Goal: Task Accomplishment & Management: Complete application form

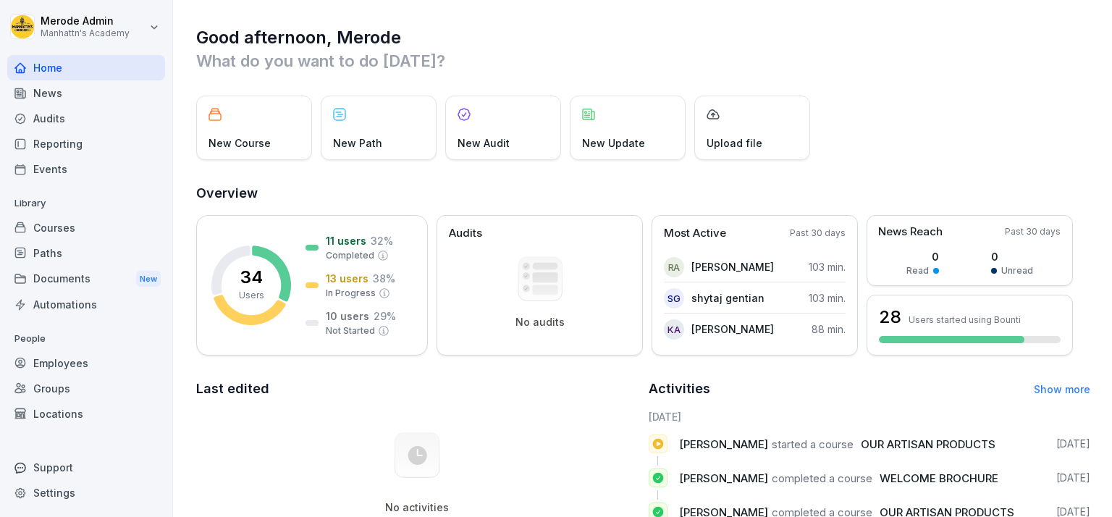
click at [65, 372] on div "Employees" at bounding box center [86, 362] width 158 height 25
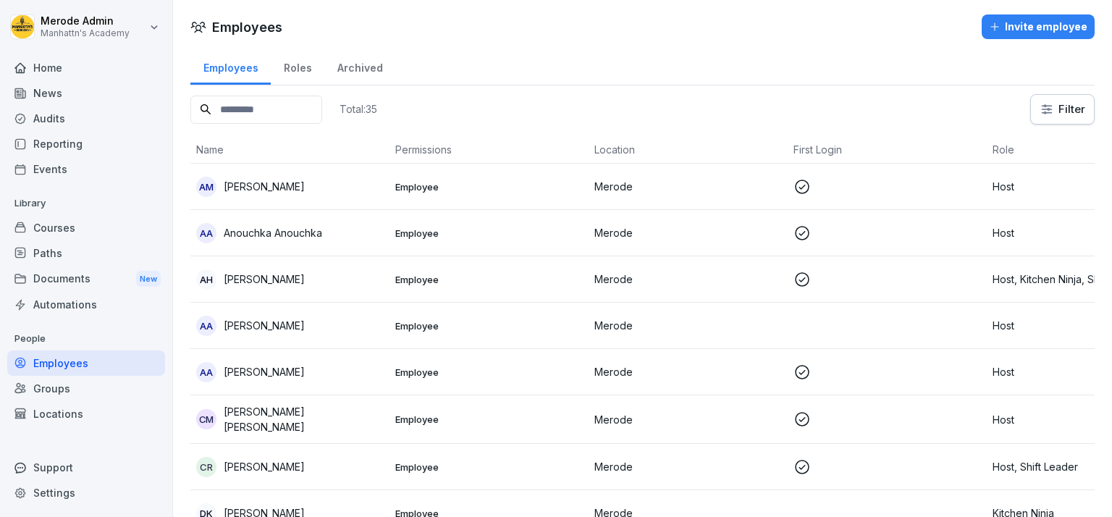
click at [1034, 28] on div "Invite employee" at bounding box center [1038, 27] width 98 height 16
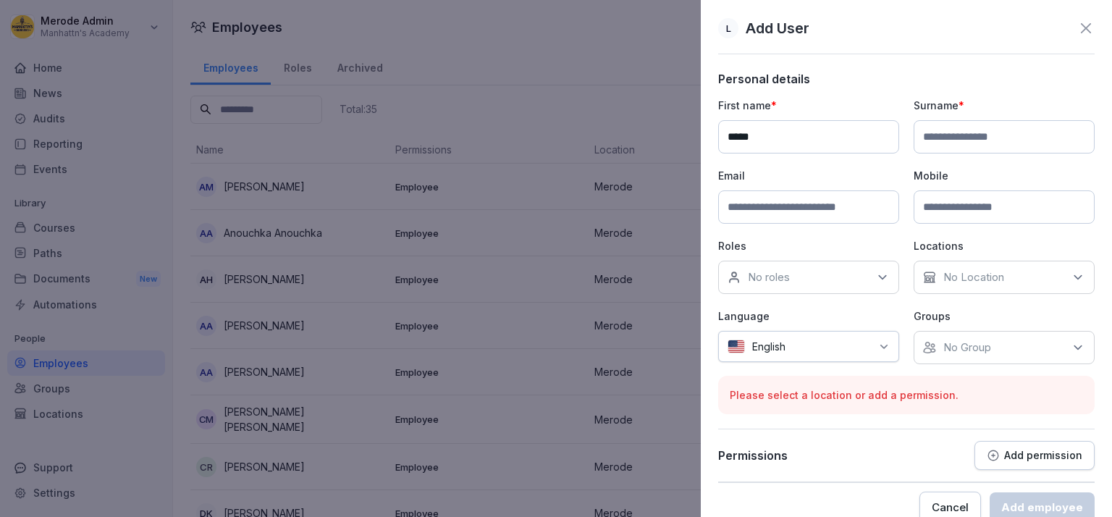
type input "*****"
click at [962, 132] on input at bounding box center [1003, 136] width 181 height 33
type input "*********"
click at [823, 207] on input at bounding box center [808, 206] width 181 height 33
type input "**********"
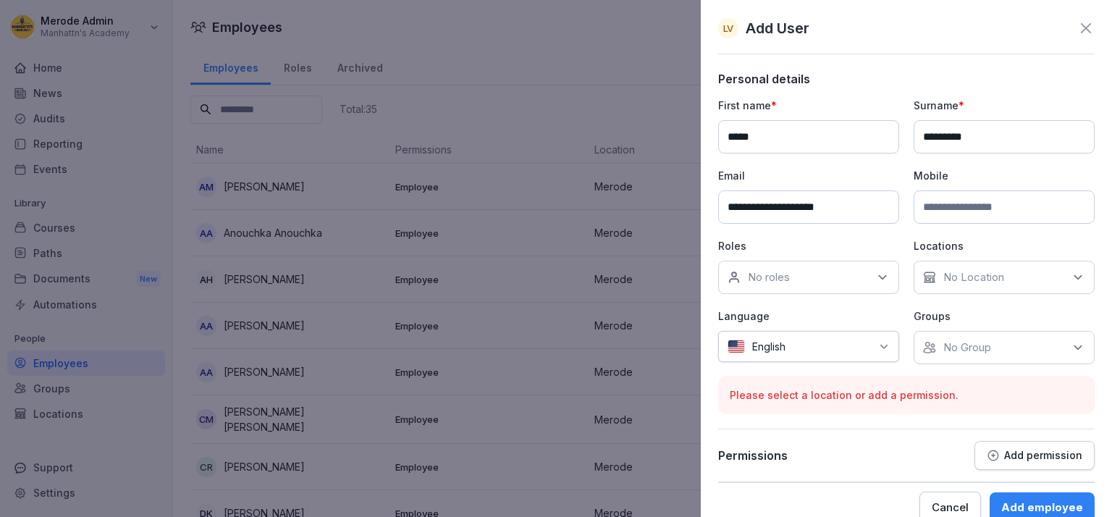
click at [886, 266] on div "No roles" at bounding box center [808, 277] width 181 height 33
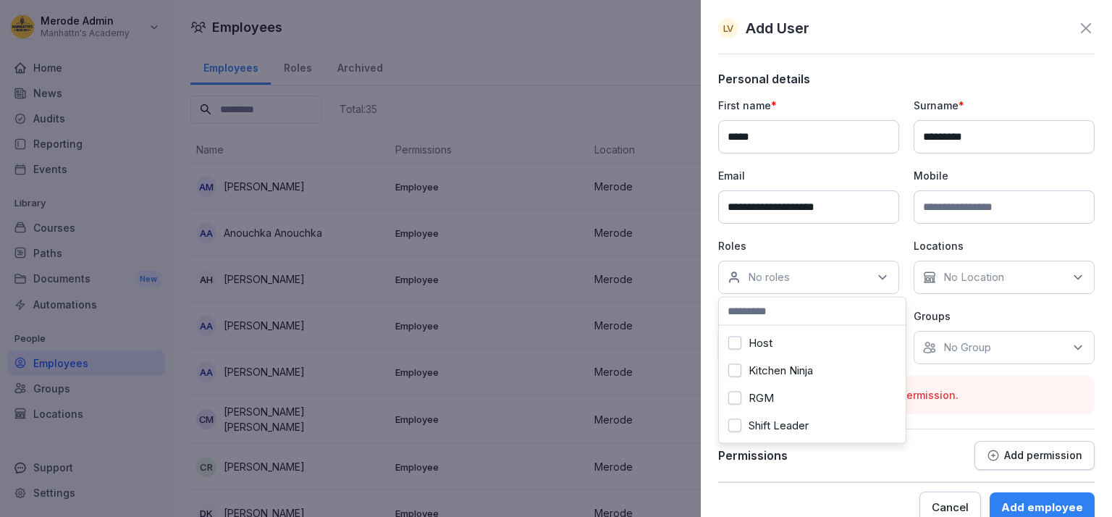
click at [786, 338] on div "Host" at bounding box center [811, 342] width 179 height 27
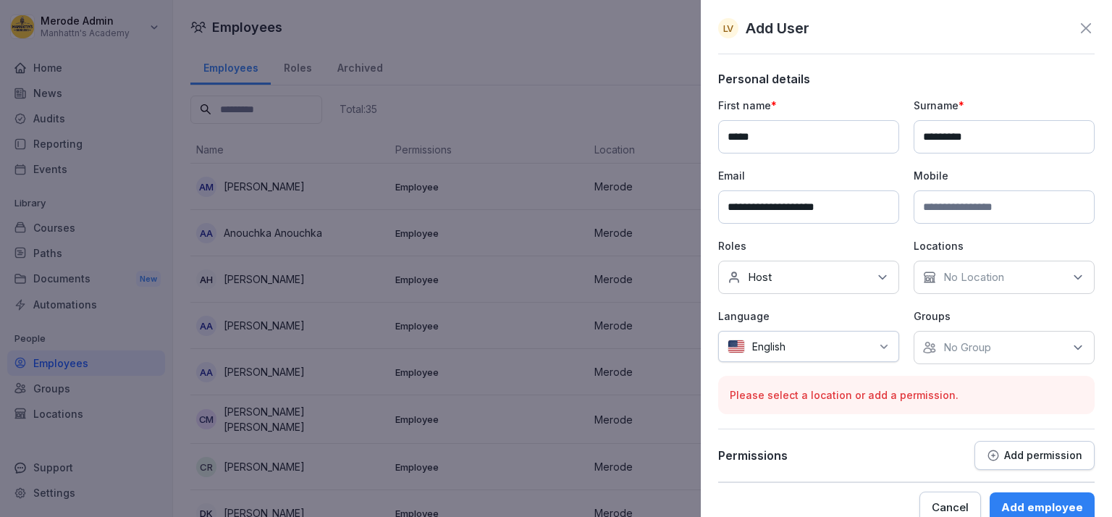
click at [1046, 285] on div "No Location" at bounding box center [1003, 277] width 181 height 33
click at [927, 341] on button "Merode" at bounding box center [924, 343] width 13 height 13
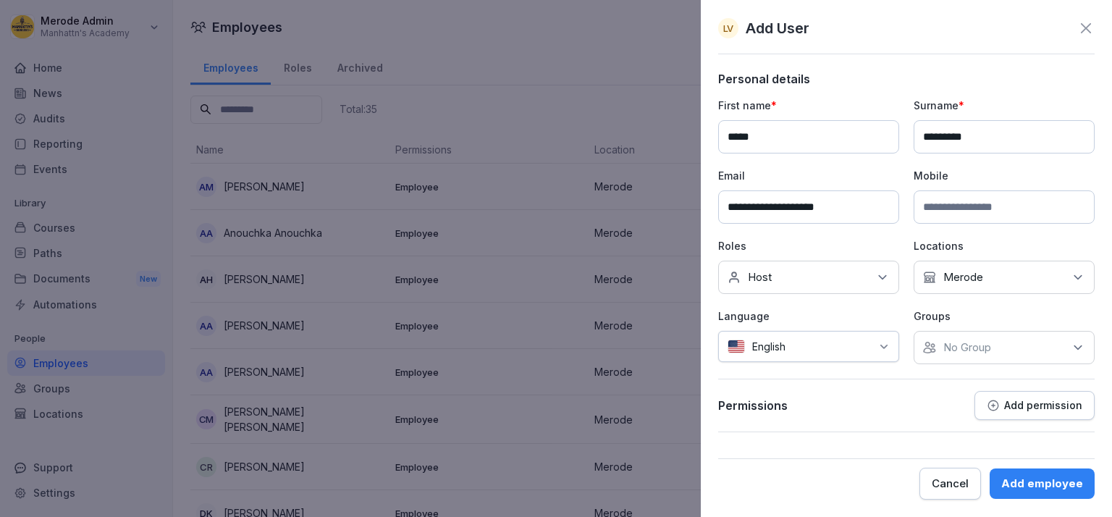
click at [786, 320] on p "Language" at bounding box center [808, 315] width 181 height 15
click at [956, 352] on p "No Group" at bounding box center [967, 347] width 48 height 14
click at [957, 415] on label "Merode" at bounding box center [964, 412] width 40 height 13
click at [881, 350] on icon at bounding box center [884, 347] width 12 height 12
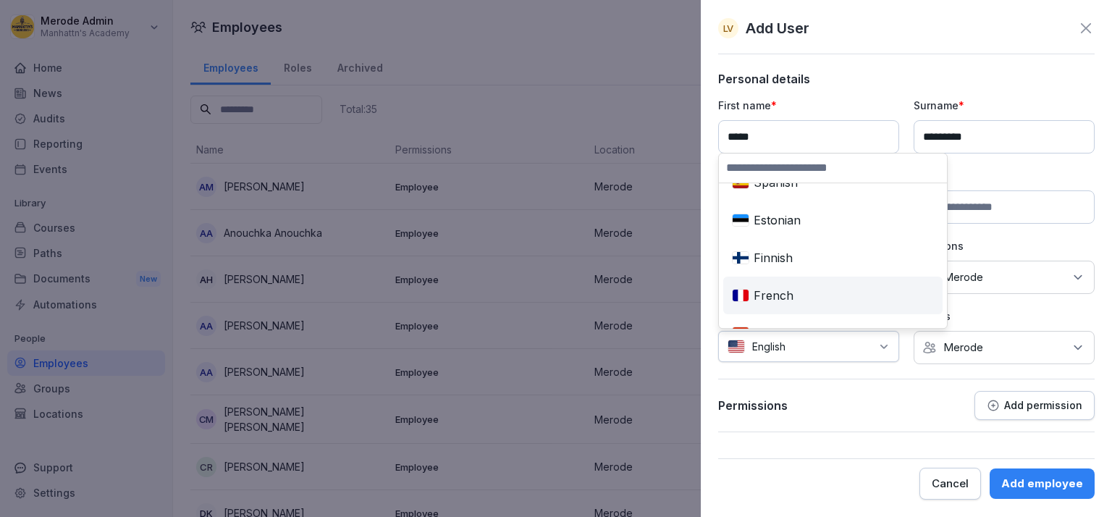
scroll to position [333, 0]
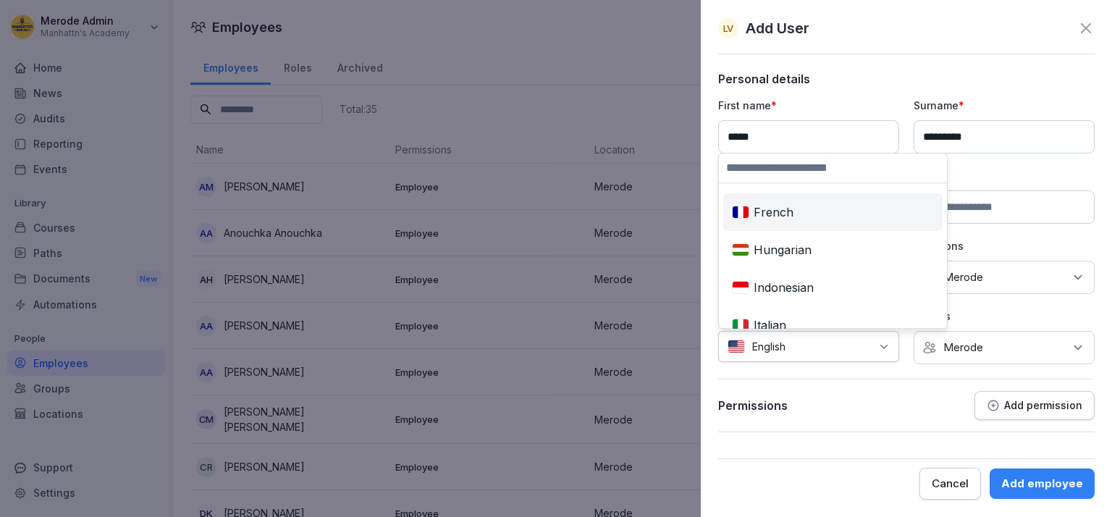
click at [811, 216] on div "French" at bounding box center [832, 212] width 213 height 32
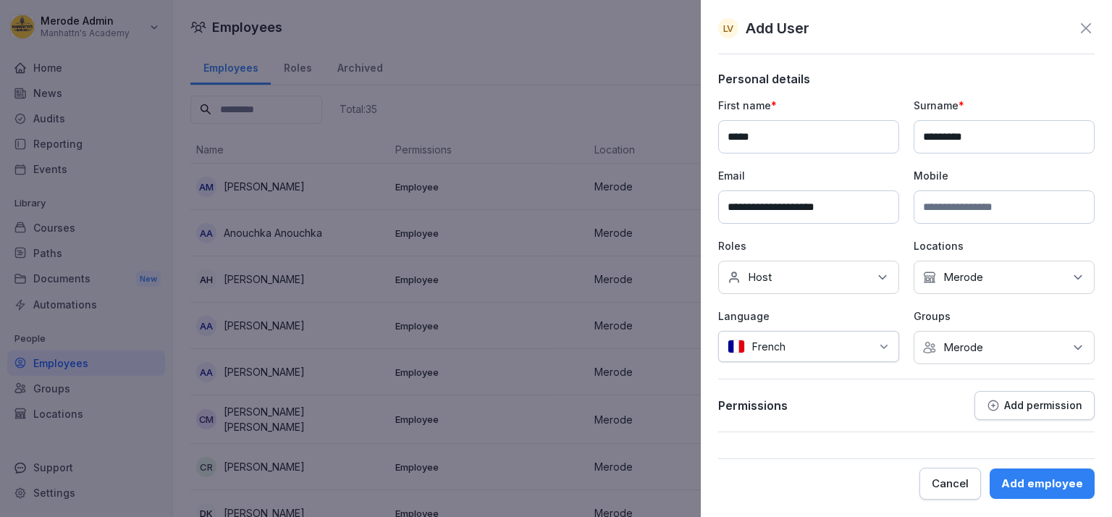
click at [1016, 478] on div "Add employee" at bounding box center [1042, 483] width 82 height 16
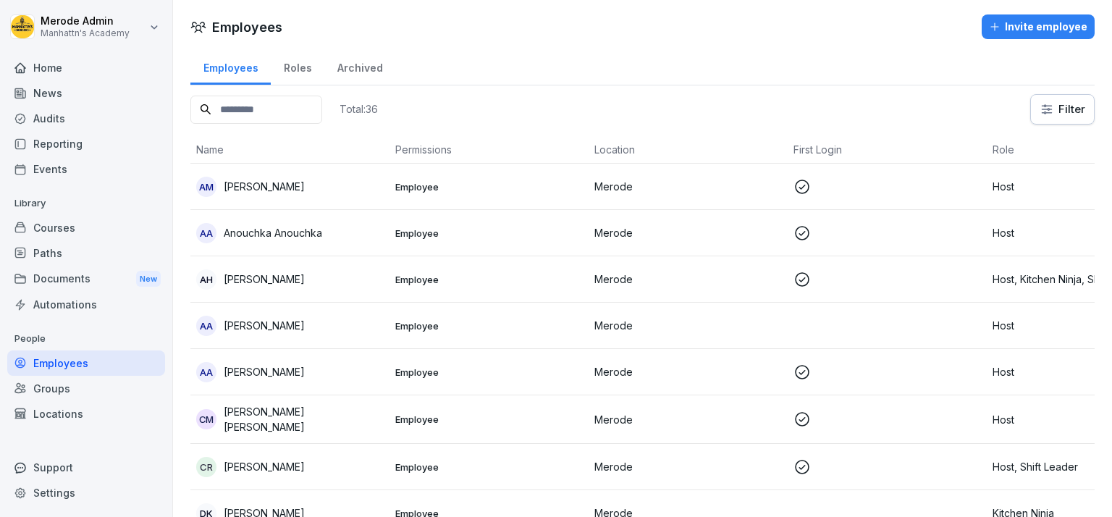
scroll to position [83, 0]
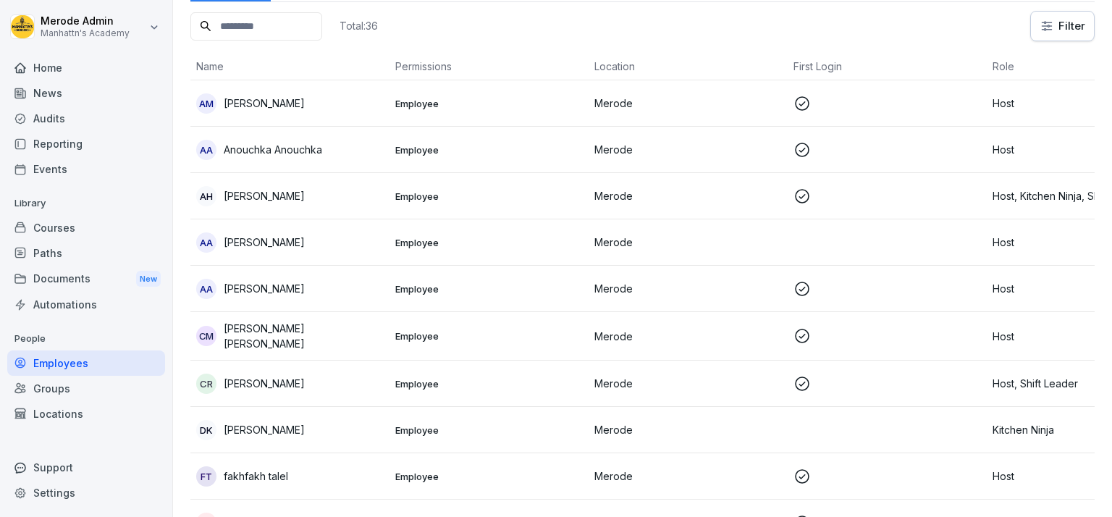
click at [73, 149] on div "Reporting" at bounding box center [86, 143] width 158 height 25
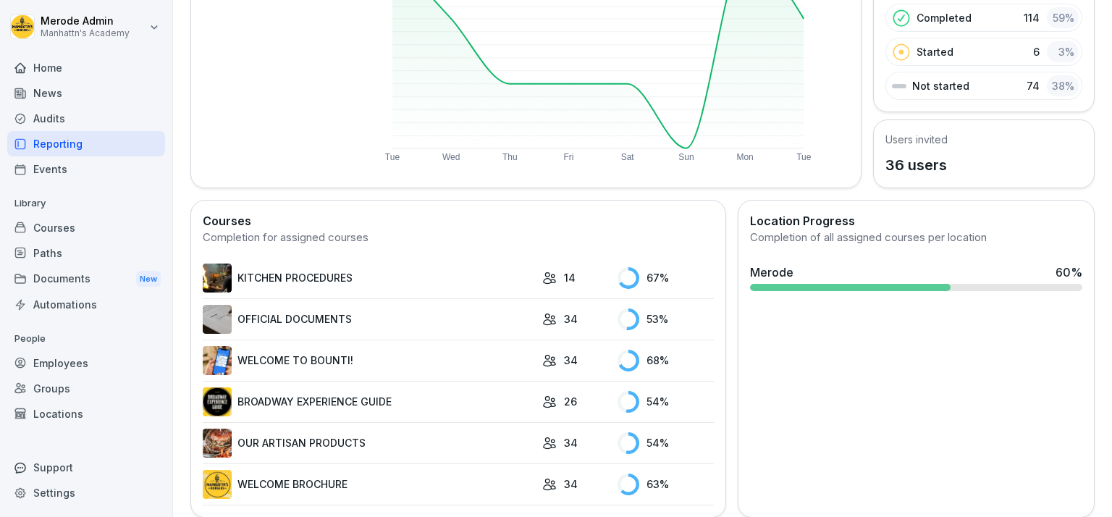
scroll to position [241, 0]
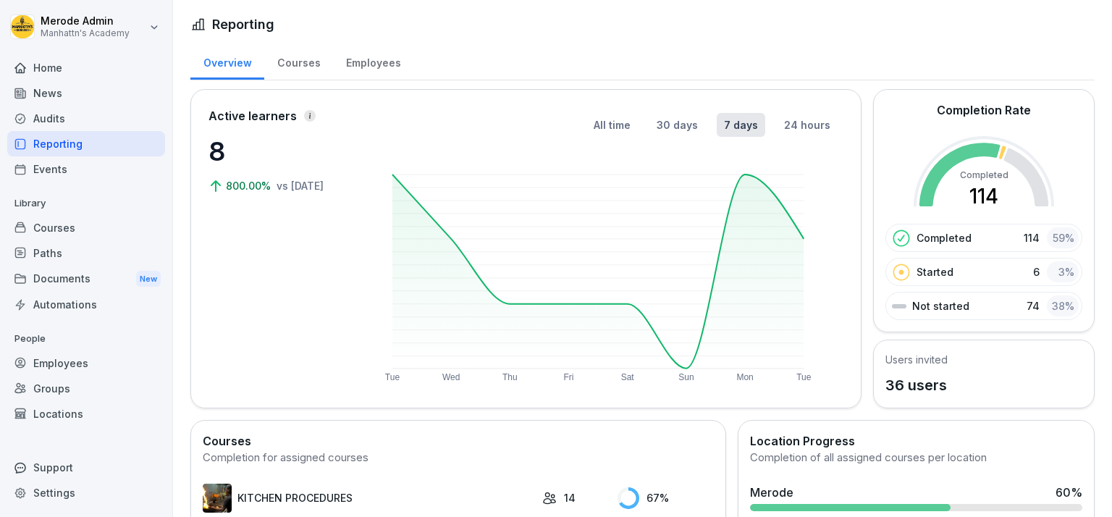
scroll to position [241, 0]
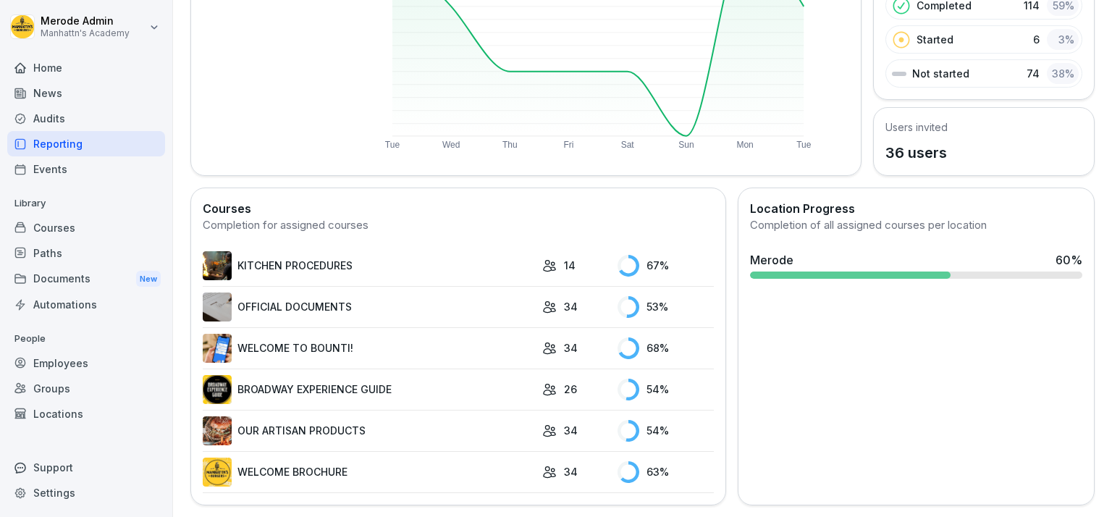
click at [75, 360] on div "Employees" at bounding box center [86, 362] width 158 height 25
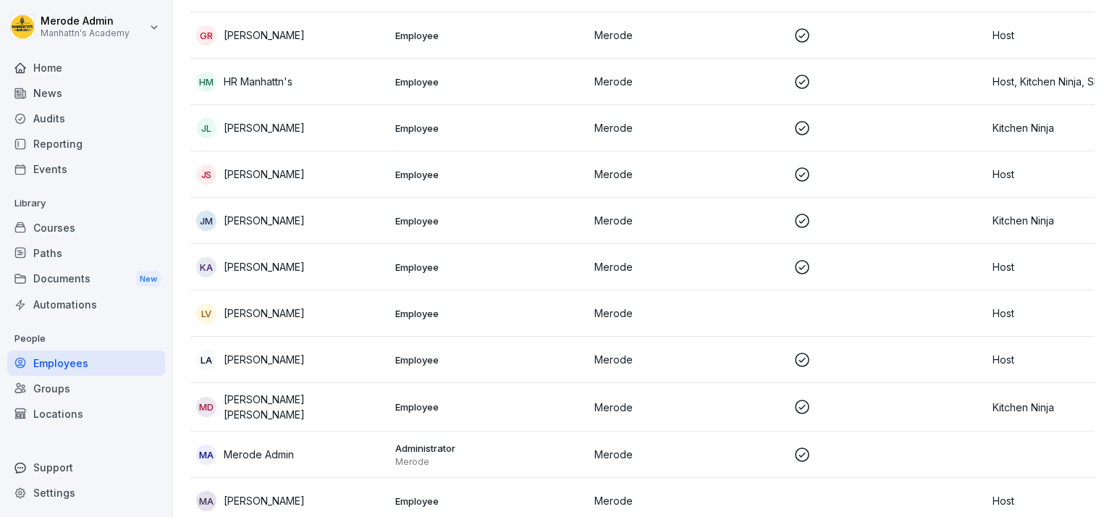
scroll to position [599, 0]
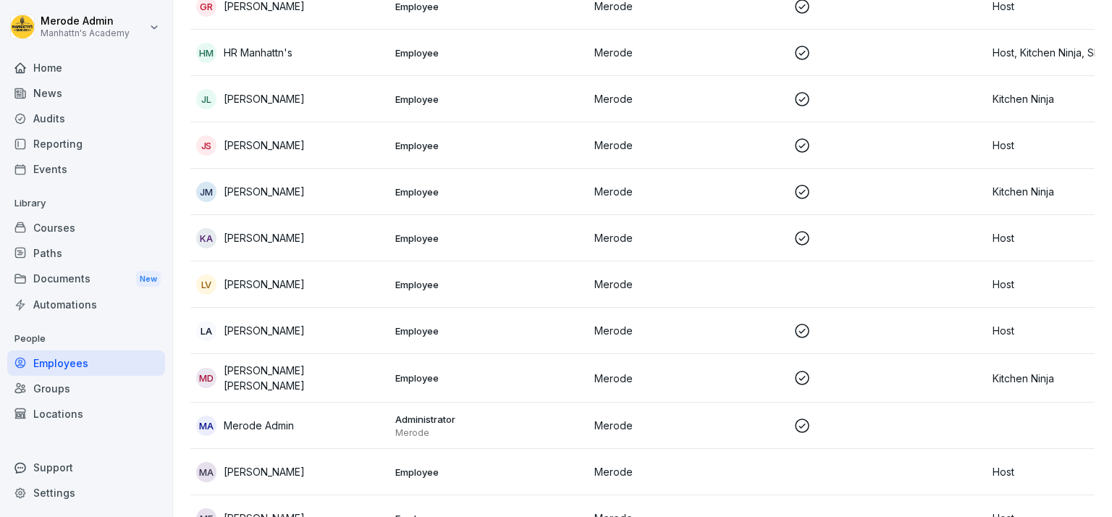
click at [537, 287] on p "Employee" at bounding box center [488, 284] width 187 height 13
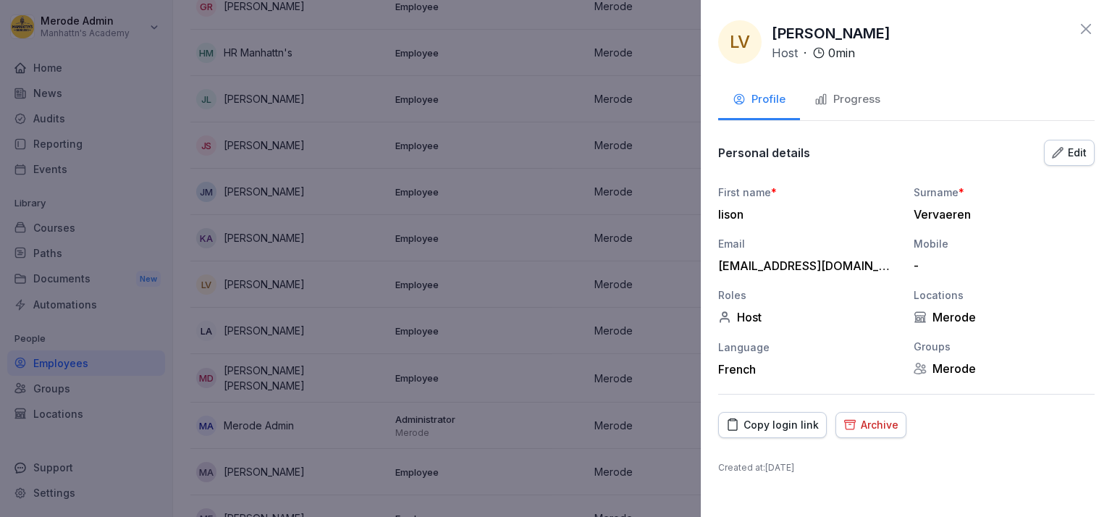
click at [860, 103] on div "Progress" at bounding box center [847, 99] width 66 height 17
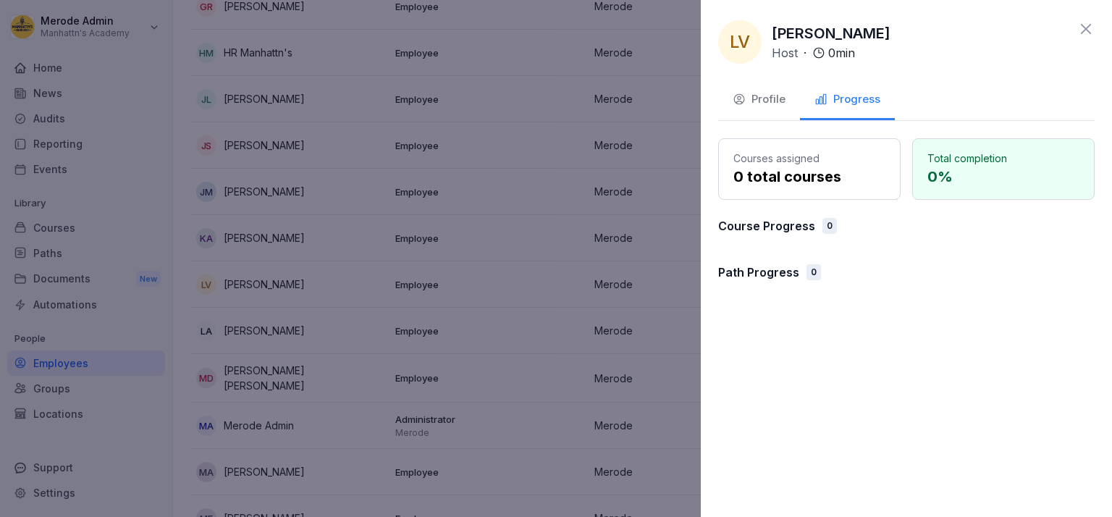
click at [752, 108] on button "Profile" at bounding box center [759, 100] width 82 height 39
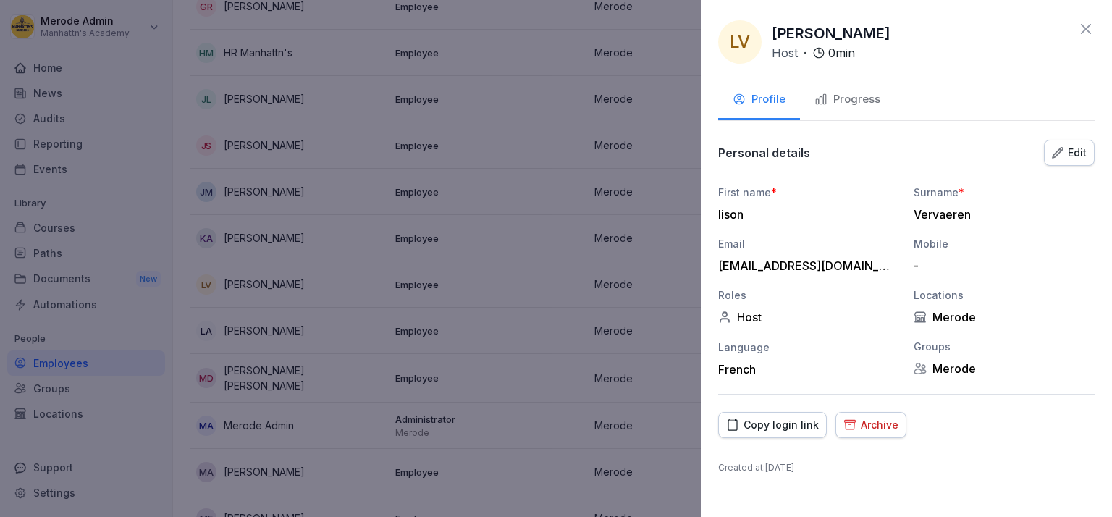
click at [842, 106] on div "Progress" at bounding box center [847, 99] width 66 height 17
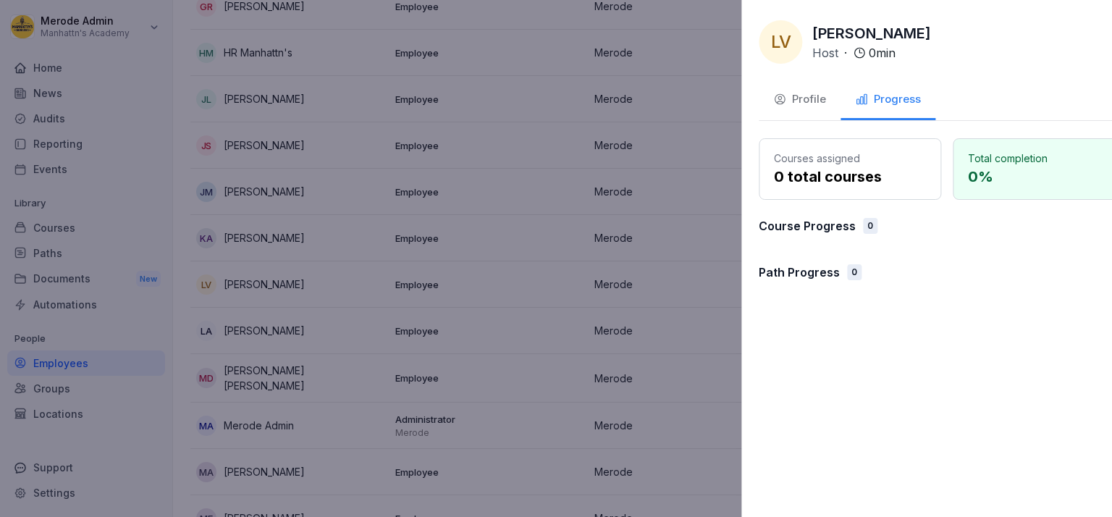
click at [674, 100] on div at bounding box center [556, 258] width 1112 height 517
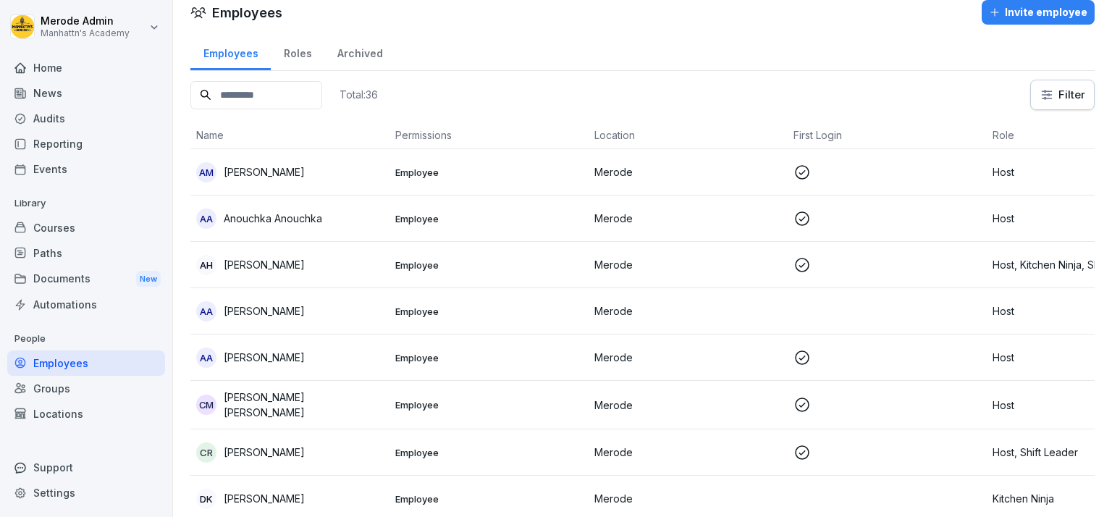
scroll to position [0, 0]
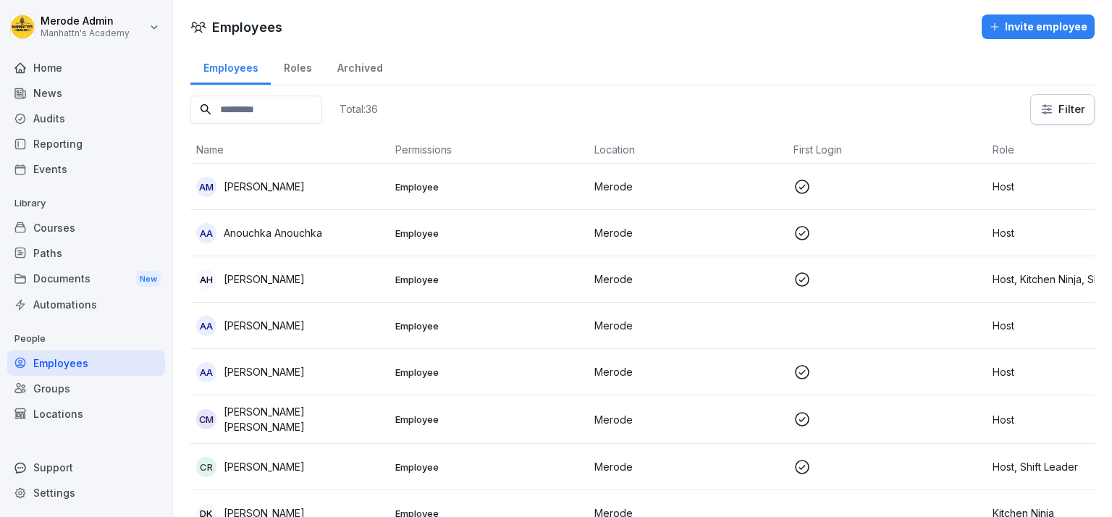
click at [308, 64] on div "Roles" at bounding box center [298, 66] width 54 height 37
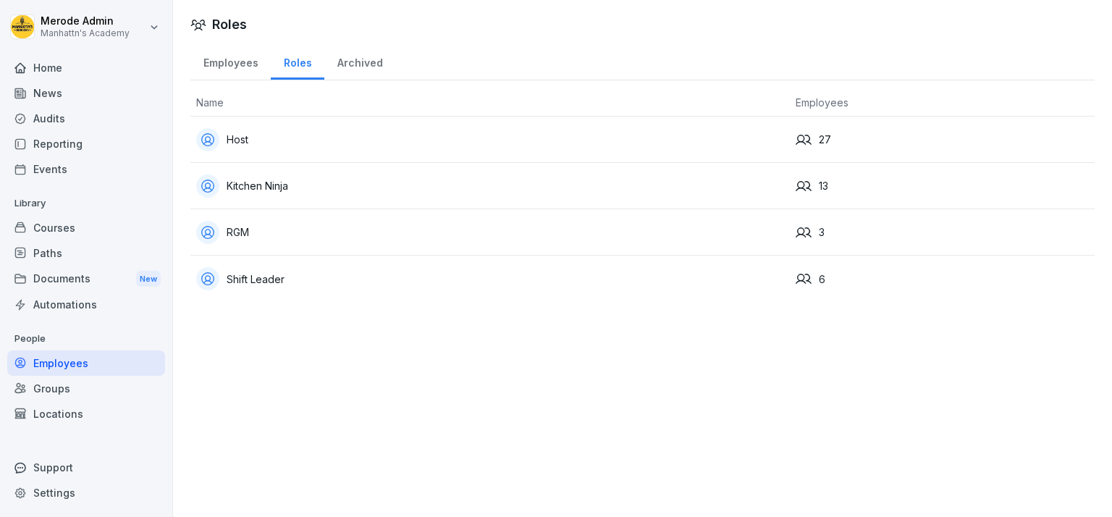
click at [362, 61] on div "Archived" at bounding box center [359, 61] width 71 height 37
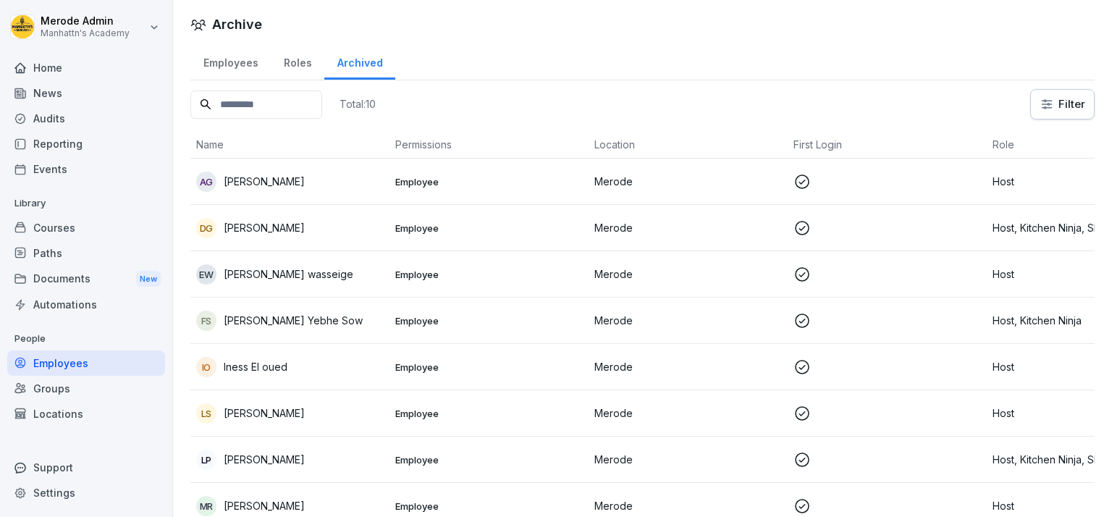
click at [241, 65] on div "Employees" at bounding box center [230, 61] width 80 height 37
